Goal: Task Accomplishment & Management: Manage account settings

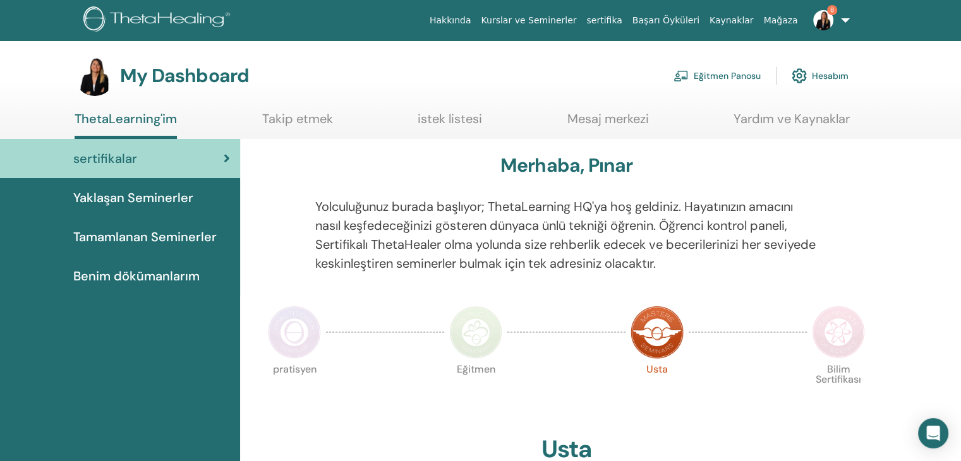
click at [711, 74] on link "Eğitmen Panosu" at bounding box center [717, 76] width 87 height 28
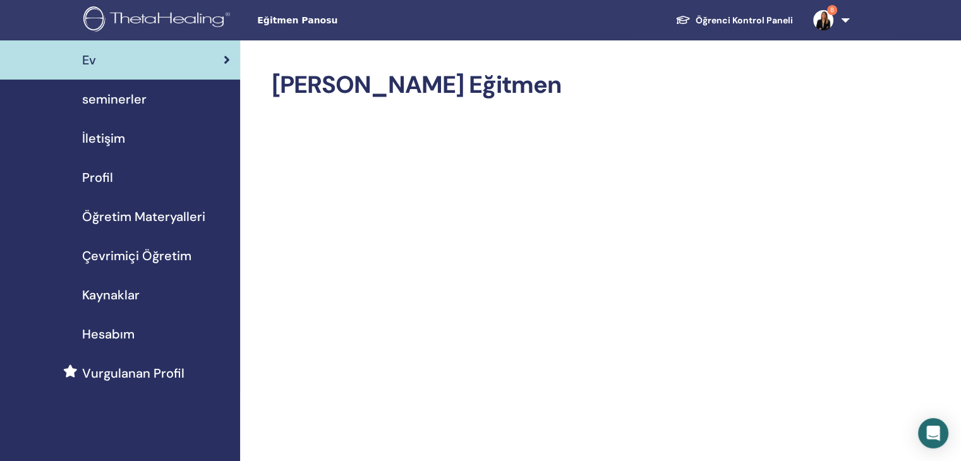
click at [115, 94] on span "seminerler" at bounding box center [114, 99] width 64 height 19
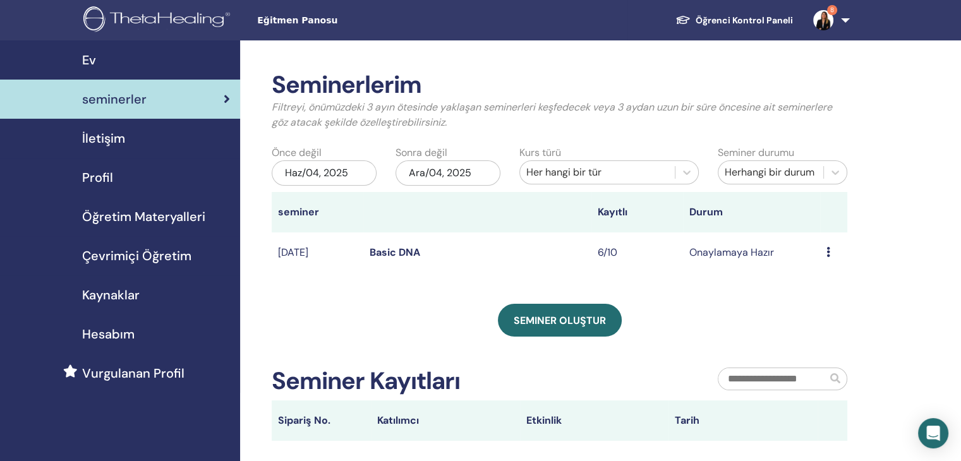
click at [407, 248] on link "Basic DNA" at bounding box center [395, 252] width 51 height 13
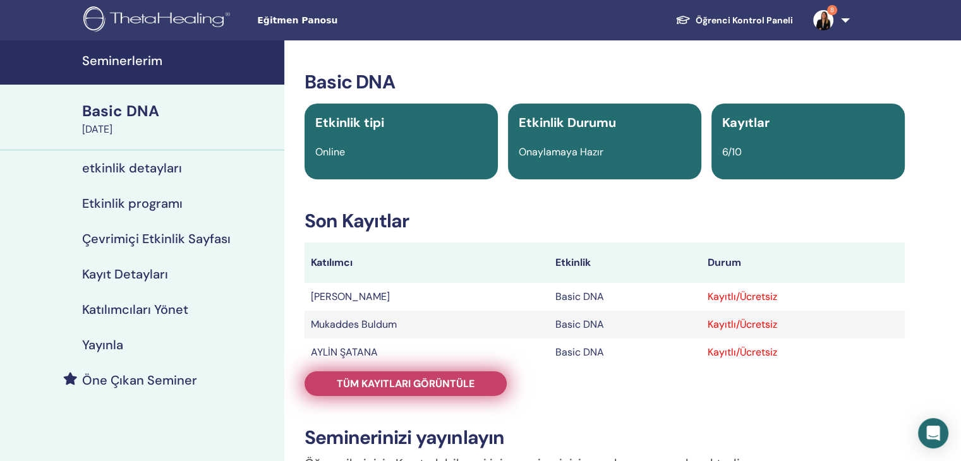
click at [439, 388] on span "Tüm kayıtları görüntüle" at bounding box center [406, 383] width 138 height 13
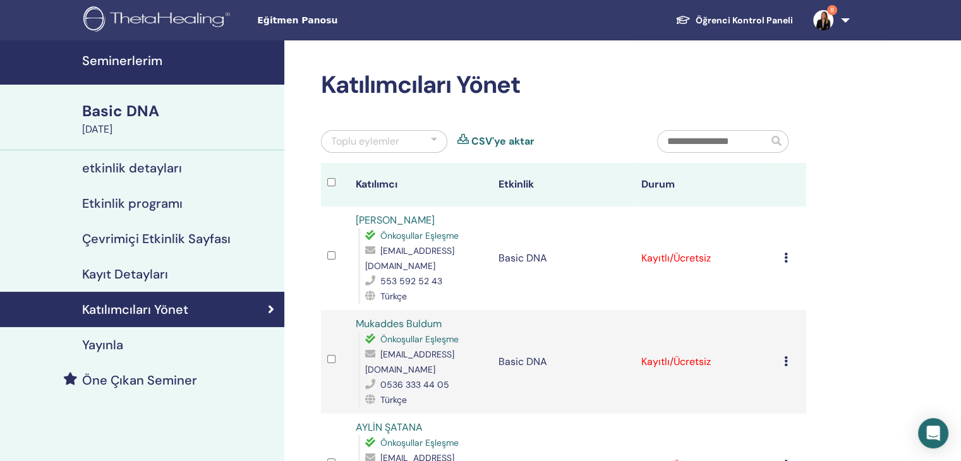
click at [793, 250] on td "Kaydı İptal Et Otomatik onaylama Ücretli Olarak İşaretle Ödenmemiş olarak işare…" at bounding box center [792, 259] width 28 height 104
click at [783, 255] on td "Kaydı İptal Et Otomatik onaylama Ücretli Olarak İşaretle Ödenmemiş olarak işare…" at bounding box center [792, 259] width 28 height 104
click at [785, 256] on td "Kaydı İptal Et Otomatik onaylama Ücretli Olarak İşaretle Ödenmemiş olarak işare…" at bounding box center [792, 259] width 28 height 104
click at [791, 258] on div "Kaydı İptal Et Otomatik onaylama Ücretli Olarak İşaretle Ödenmemiş olarak işare…" at bounding box center [792, 258] width 16 height 15
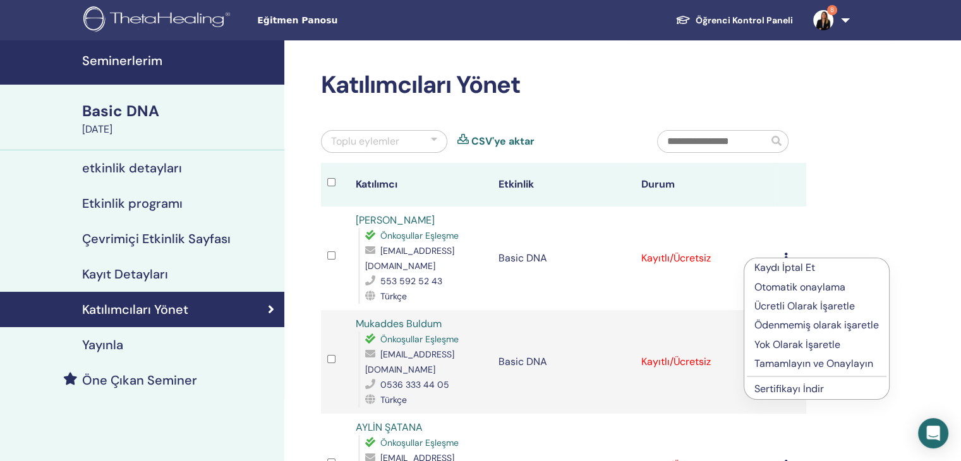
click at [795, 363] on p "Tamamlayın ve Onaylayın" at bounding box center [817, 364] width 125 height 15
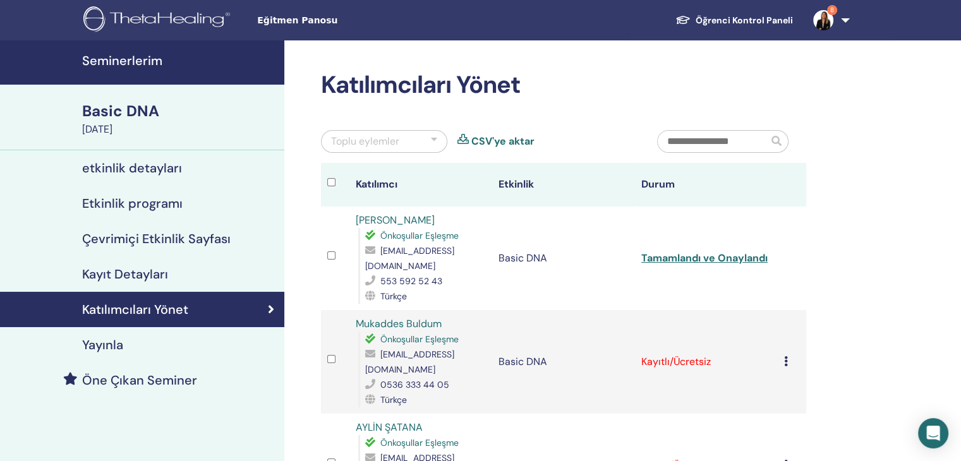
click at [791, 370] on td "Kaydı İptal Et Otomatik onaylama Ücretli Olarak İşaretle Ödenmemiş olarak işare…" at bounding box center [792, 362] width 28 height 104
click at [789, 363] on div "Kaydı İptal Et Otomatik onaylama Ücretli Olarak İşaretle Ödenmemiş olarak işare…" at bounding box center [792, 362] width 16 height 15
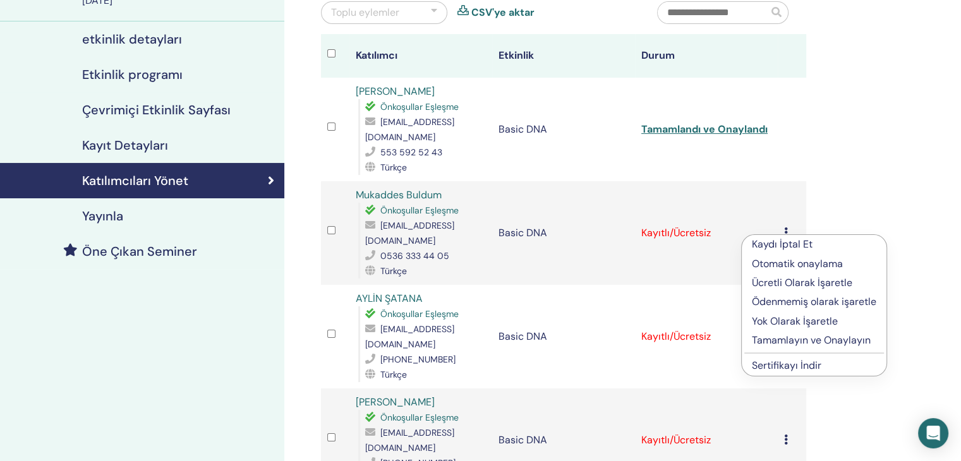
scroll to position [143, 0]
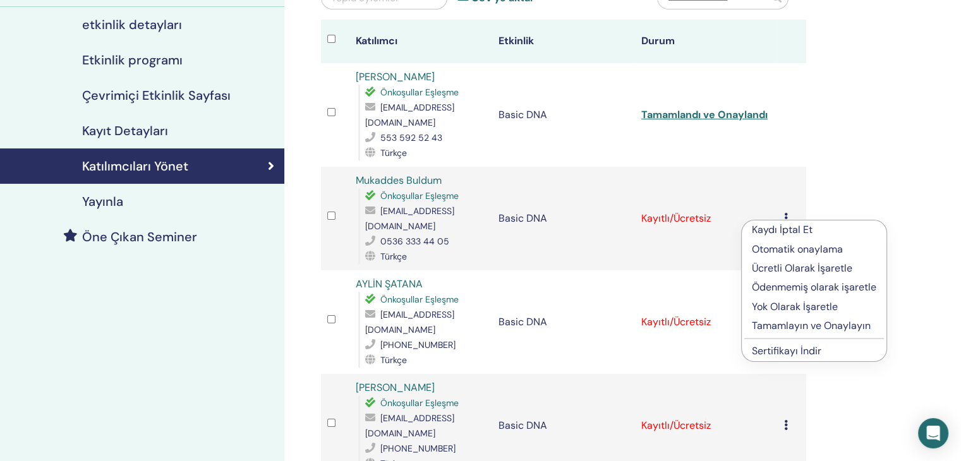
click at [793, 322] on p "Tamamlayın ve Onaylayın" at bounding box center [814, 326] width 125 height 15
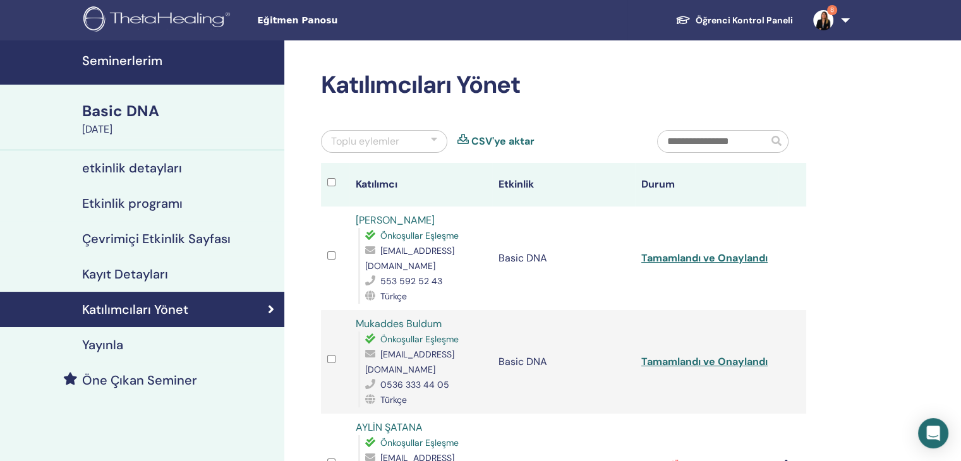
click at [787, 460] on icon at bounding box center [786, 465] width 4 height 10
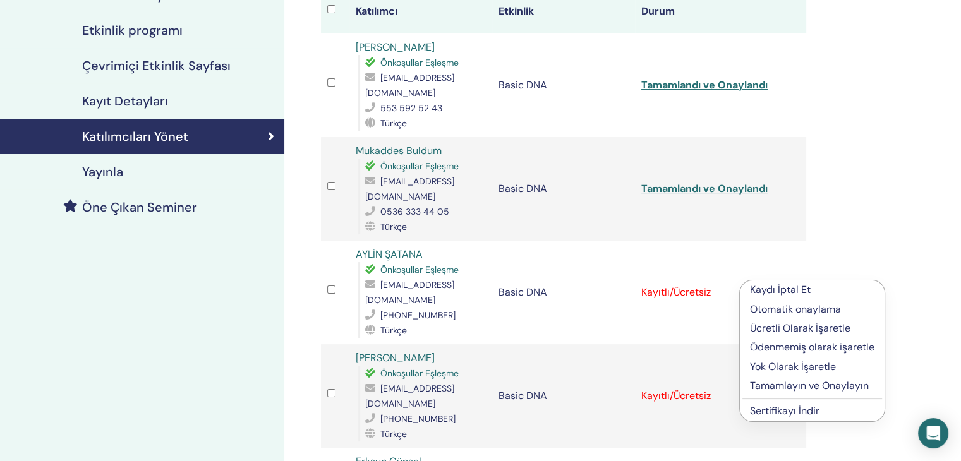
scroll to position [185, 0]
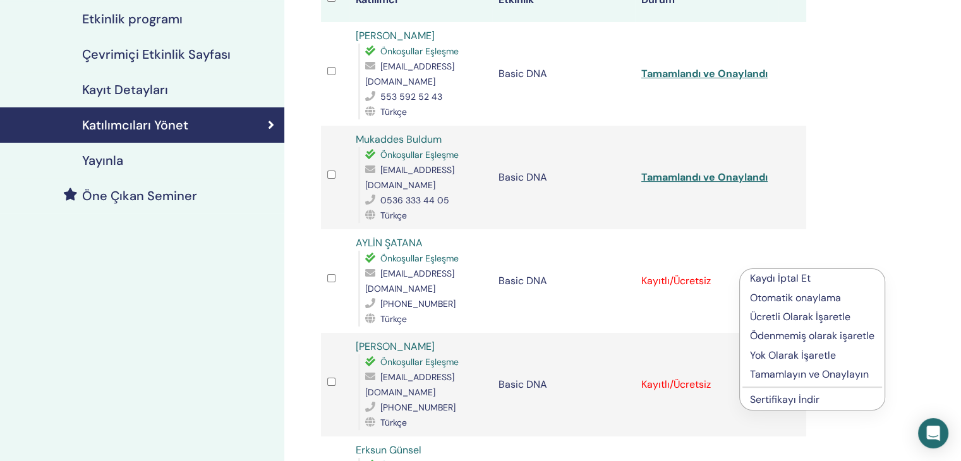
click at [860, 369] on p "Tamamlayın ve Onaylayın" at bounding box center [812, 374] width 125 height 15
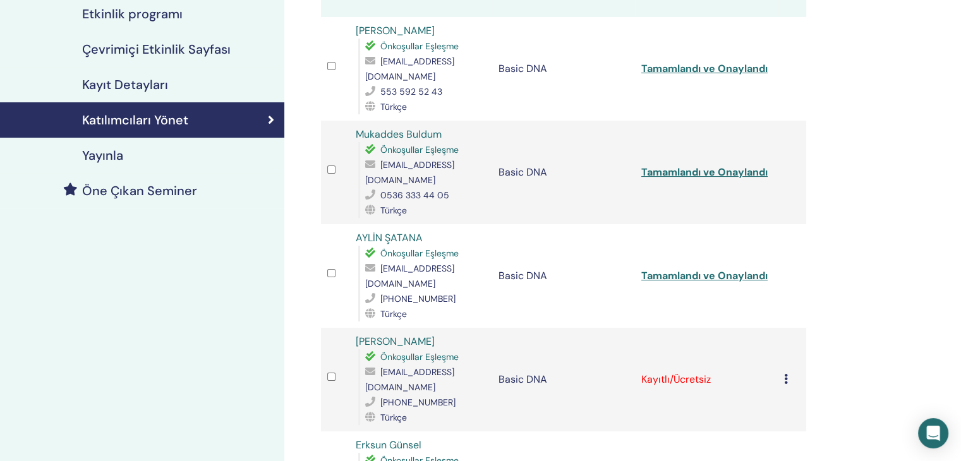
scroll to position [316, 0]
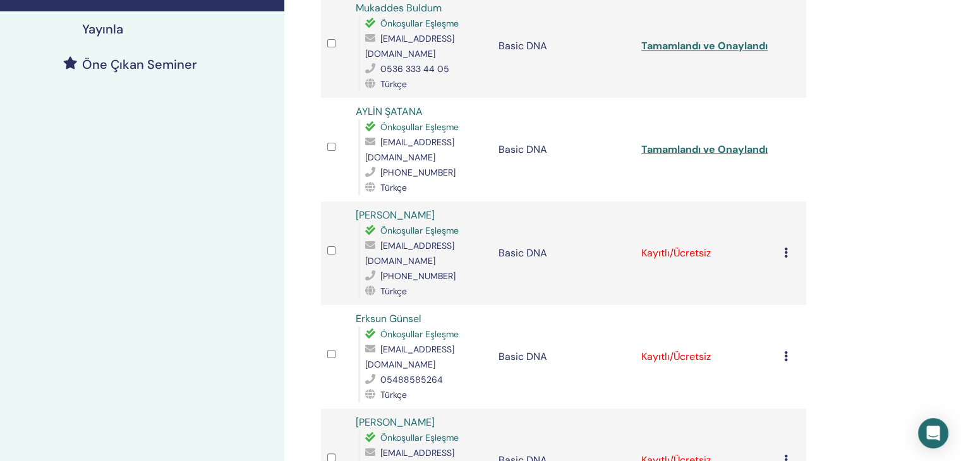
click at [779, 225] on td "Kaydı İptal Et Otomatik onaylama Ücretli Olarak İşaretle Ödenmemiş olarak işare…" at bounding box center [792, 254] width 28 height 104
click at [787, 248] on icon at bounding box center [786, 253] width 4 height 10
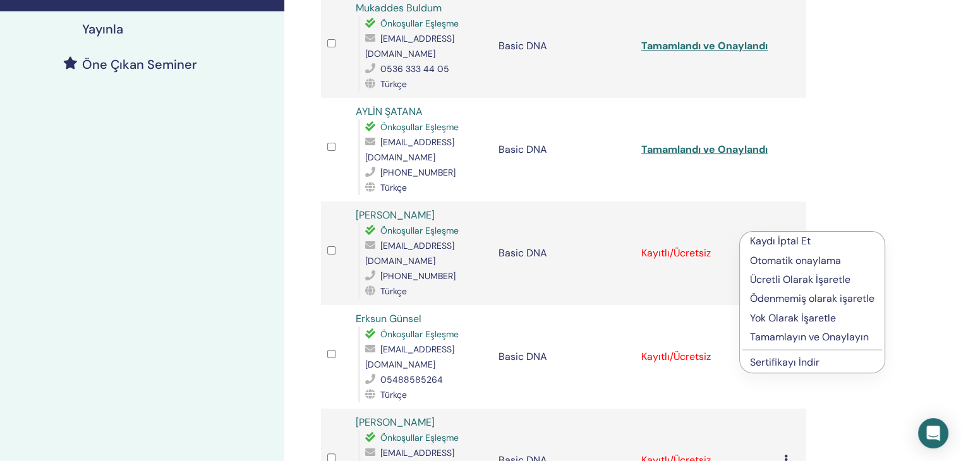
click at [798, 332] on p "Tamamlayın ve Onaylayın" at bounding box center [812, 337] width 125 height 15
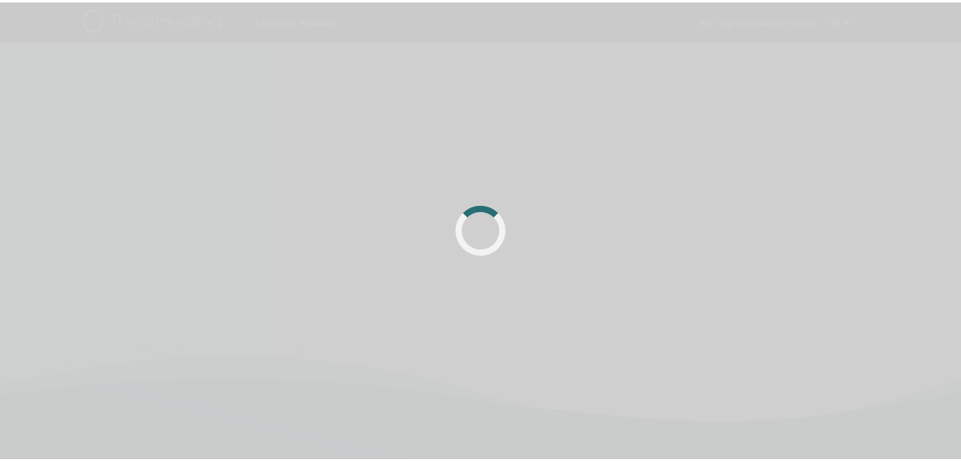
scroll to position [301, 0]
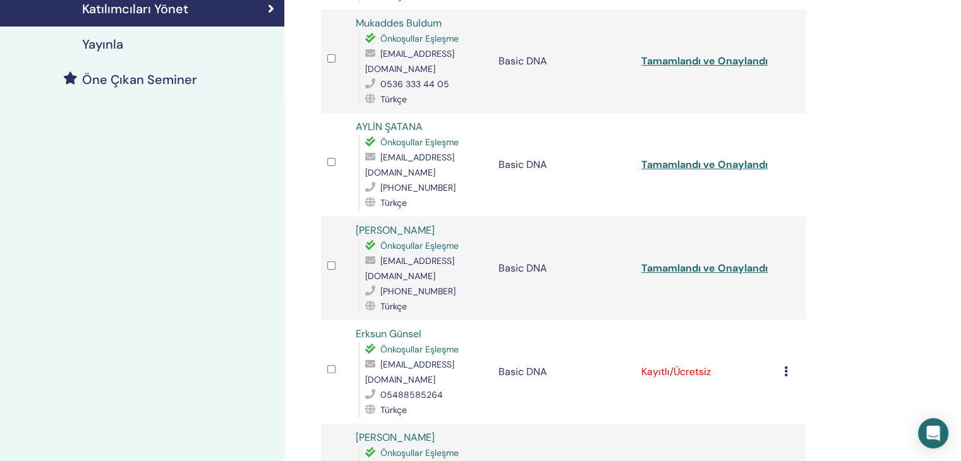
click at [784, 367] on icon at bounding box center [786, 372] width 4 height 10
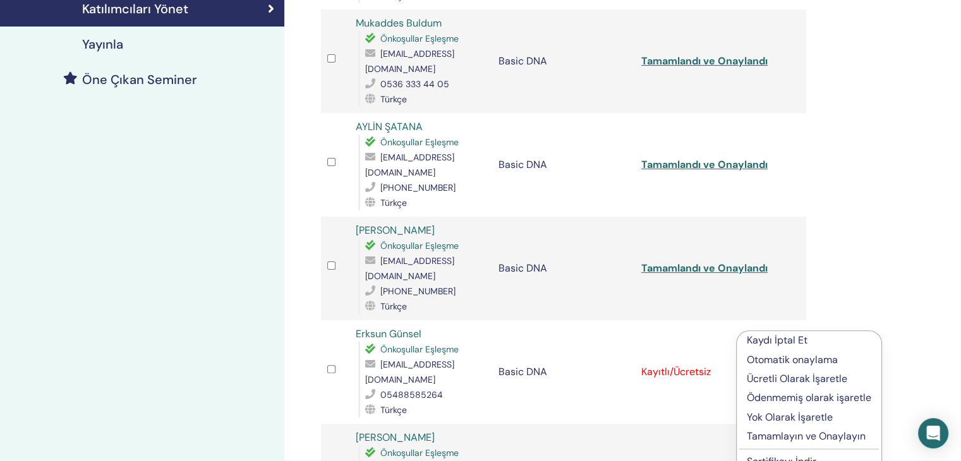
click at [789, 436] on p "Tamamlayın ve Onaylayın" at bounding box center [809, 436] width 125 height 15
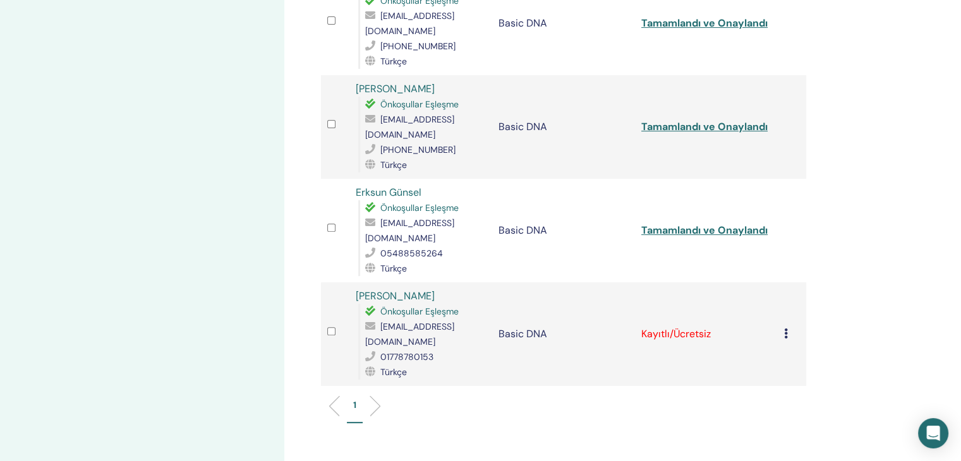
scroll to position [506, 0]
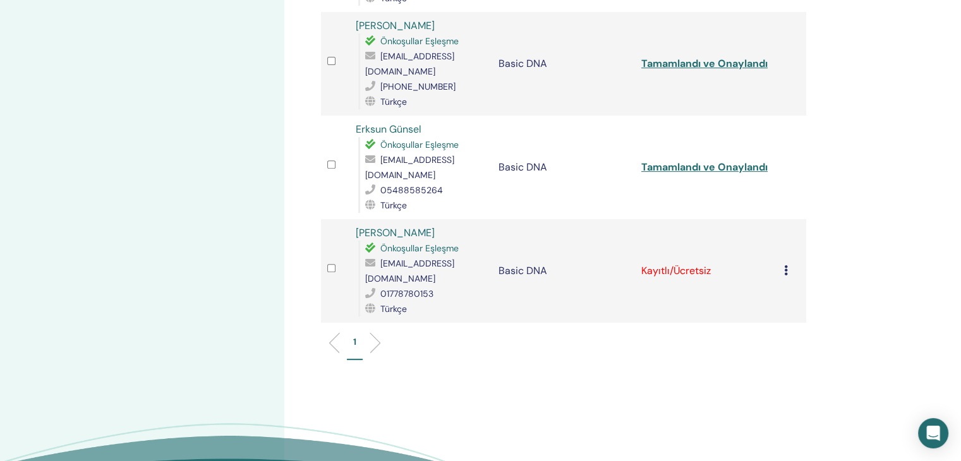
click at [787, 265] on icon at bounding box center [786, 270] width 4 height 10
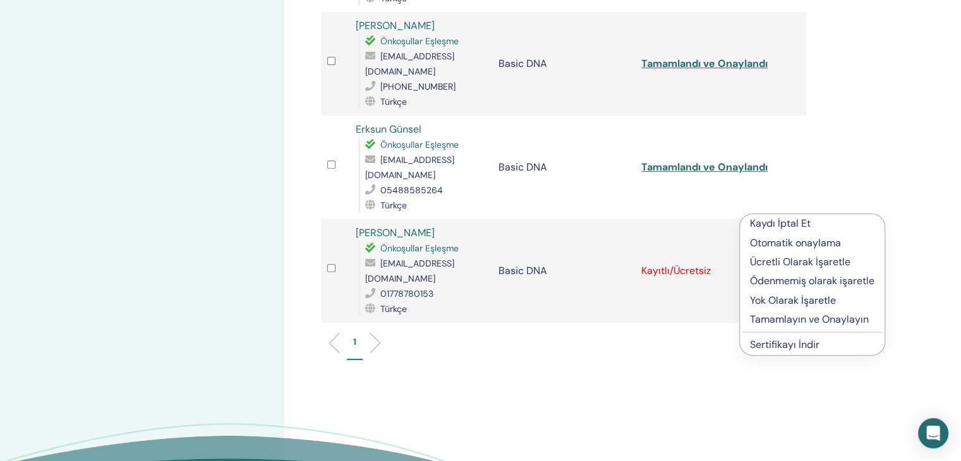
click at [805, 319] on p "Tamamlayın ve Onaylayın" at bounding box center [812, 319] width 125 height 15
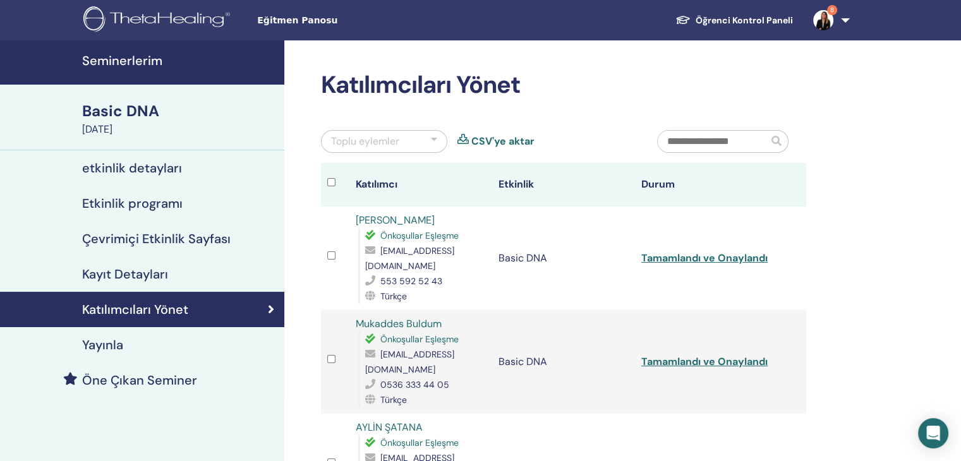
click at [728, 262] on link "Tamamlandı ve Onaylandı" at bounding box center [705, 258] width 126 height 13
click at [746, 363] on link "Tamamlandı ve Onaylandı" at bounding box center [705, 361] width 126 height 13
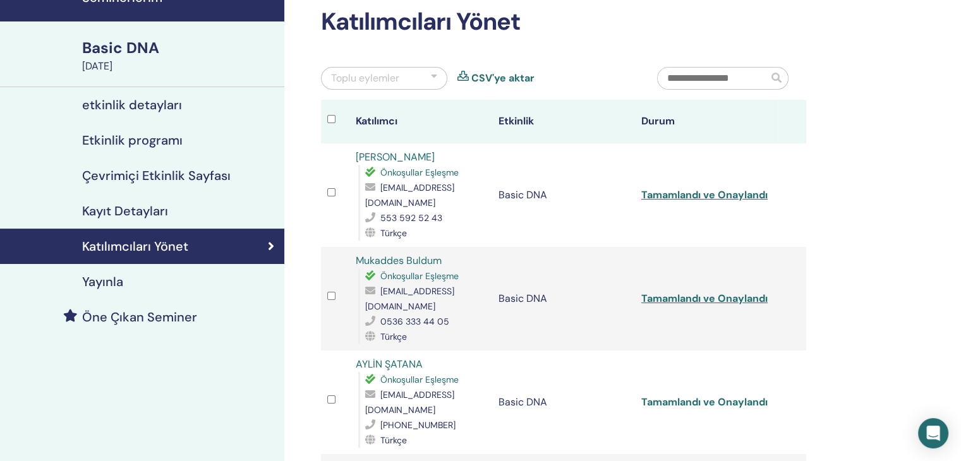
click at [757, 396] on link "Tamamlandı ve Onaylandı" at bounding box center [705, 402] width 126 height 13
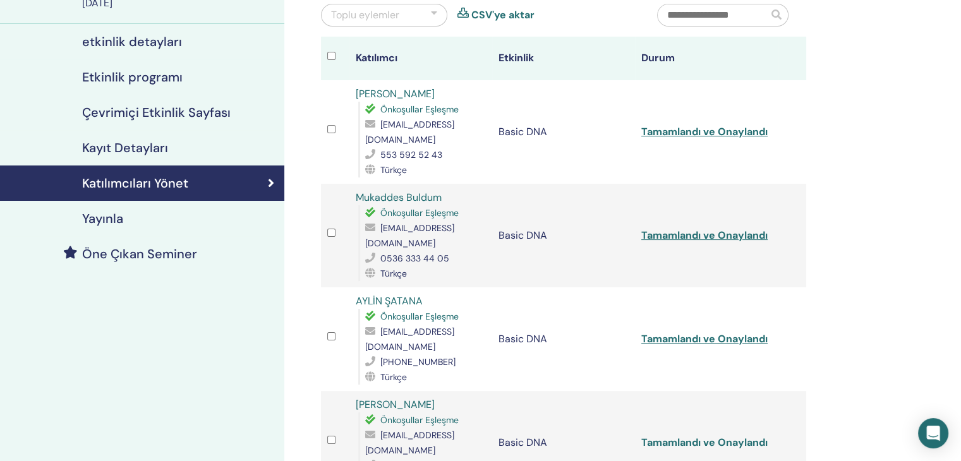
click at [764, 436] on link "Tamamlandı ve Onaylandı" at bounding box center [705, 442] width 126 height 13
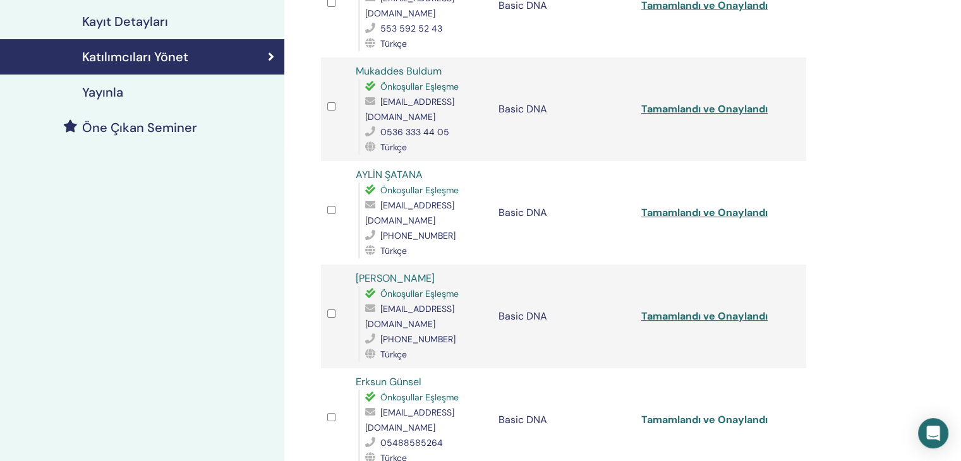
scroll to position [316, 0]
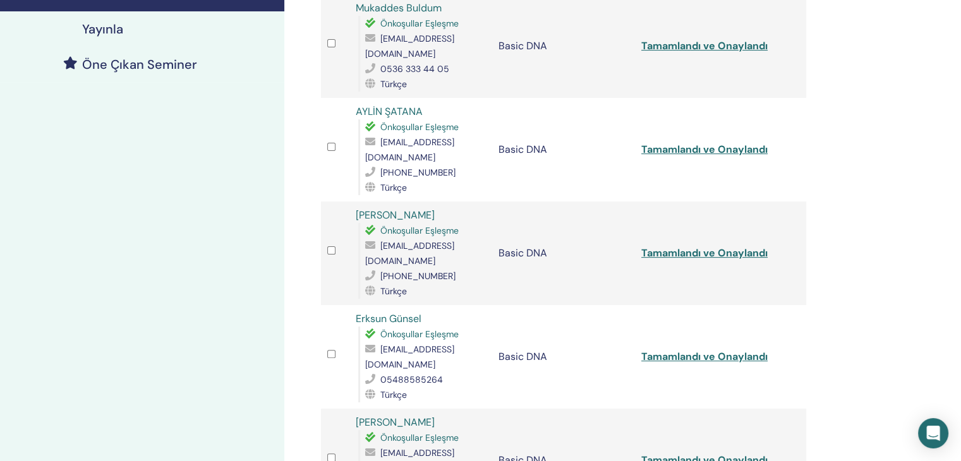
click at [716, 454] on link "Tamamlandı ve Onaylandı" at bounding box center [705, 460] width 126 height 13
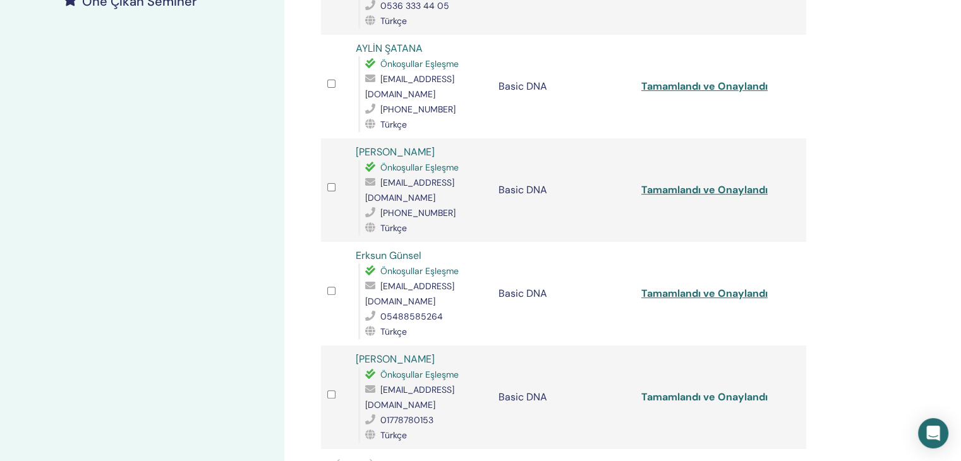
scroll to position [442, 0]
